Goal: Navigation & Orientation: Find specific page/section

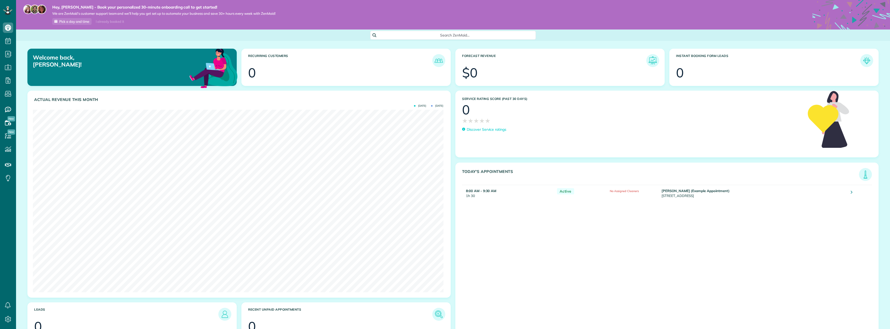
scroll to position [182, 410]
click at [9, 26] on use at bounding box center [8, 28] width 6 height 6
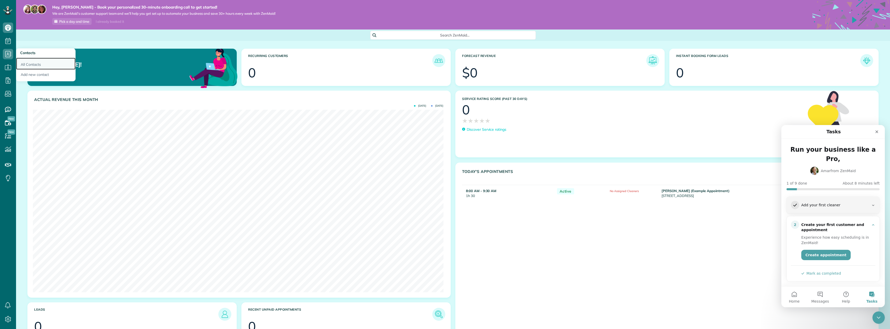
click at [34, 65] on link "All Contacts" at bounding box center [45, 64] width 59 height 12
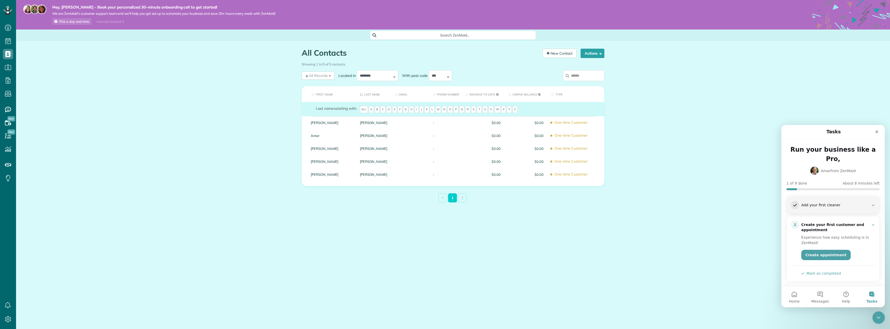
click at [711, 87] on div "All Contacts Contacts in [GEOGRAPHIC_DATA] [2 min] New Contact Actions New Cont…" at bounding box center [453, 138] width 874 height 194
click at [861, 9] on icon at bounding box center [851, 39] width 78 height 78
click at [6, 10] on icon at bounding box center [7, 10] width 9 height 9
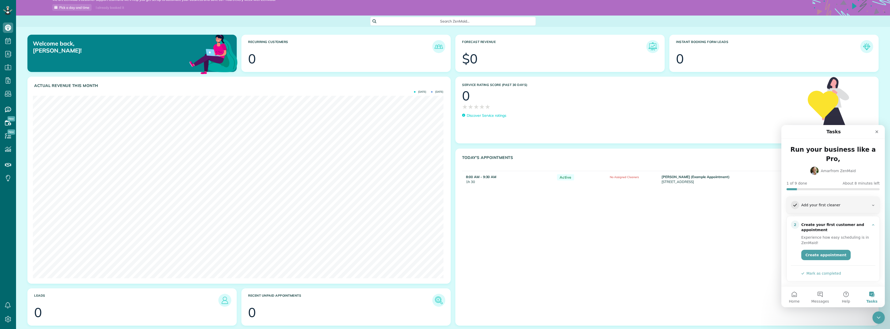
scroll to position [15, 0]
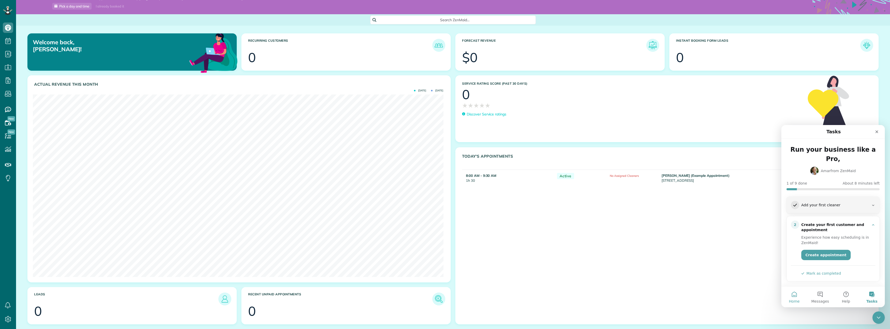
click at [800, 296] on button "Home" at bounding box center [794, 296] width 26 height 21
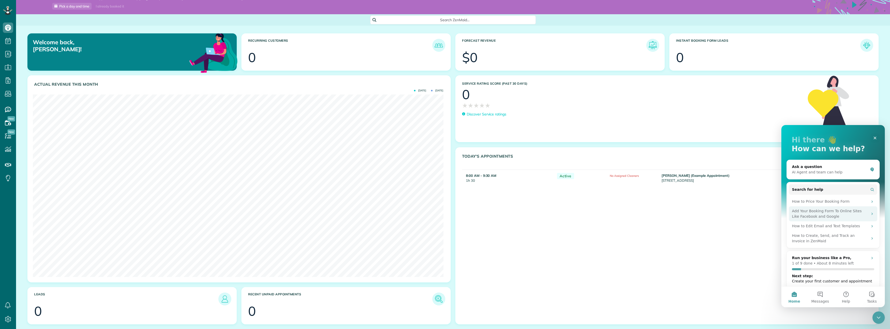
scroll to position [31, 0]
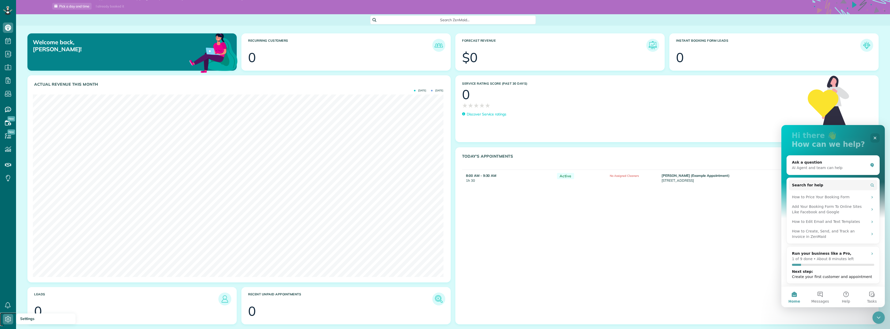
click at [9, 318] on icon at bounding box center [8, 319] width 10 height 10
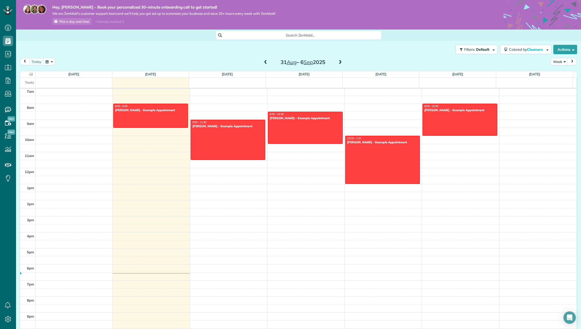
scroll to position [108, 0]
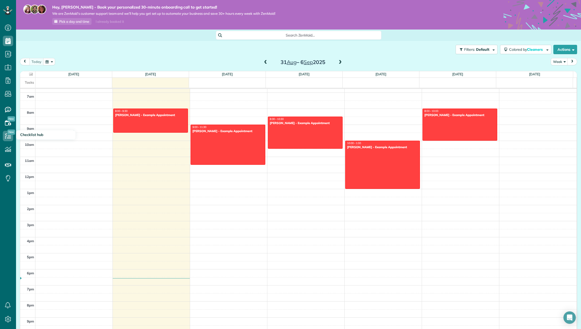
click at [37, 136] on span "Checklist hub" at bounding box center [31, 134] width 23 height 5
click at [7, 138] on use at bounding box center [8, 135] width 6 height 5
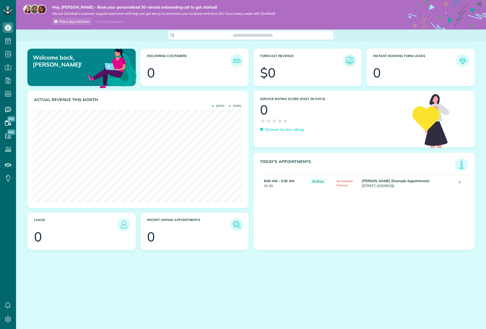
scroll to position [93, 208]
click at [9, 317] on icon at bounding box center [8, 319] width 10 height 10
